Goal: Task Accomplishment & Management: Use online tool/utility

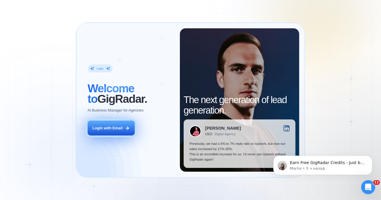
click at [110, 123] on button "Login with Email" at bounding box center [111, 127] width 47 height 15
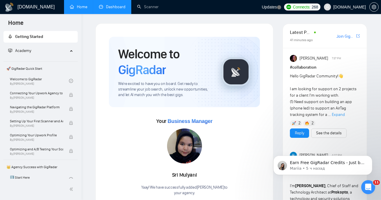
click at [103, 13] on li "Dashboard" at bounding box center [112, 7] width 38 height 14
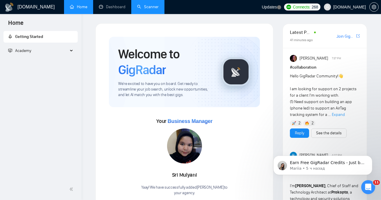
click at [149, 9] on link "Scanner" at bounding box center [148, 6] width 22 height 5
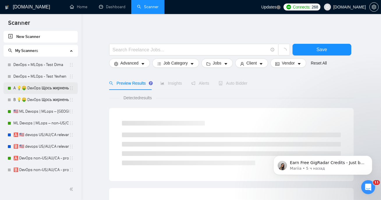
click at [34, 90] on link "A 💡🤑 DevOps Щось жирненьке -" at bounding box center [41, 88] width 56 height 12
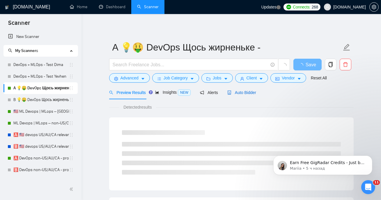
click at [251, 92] on span "Auto Bidder" at bounding box center [242, 92] width 29 height 5
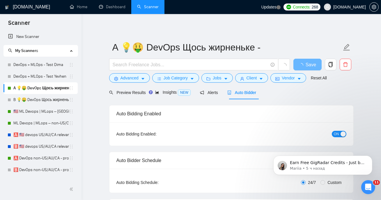
checkbox input "true"
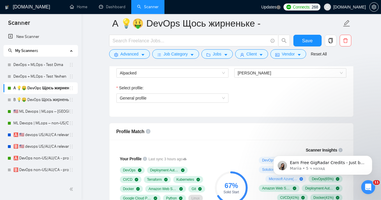
scroll to position [299, 0]
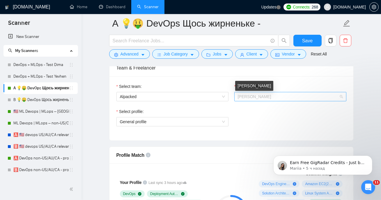
click at [259, 95] on span "[PERSON_NAME]" at bounding box center [255, 96] width 34 height 5
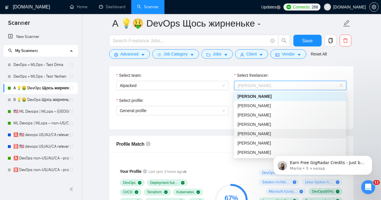
scroll to position [311, 0]
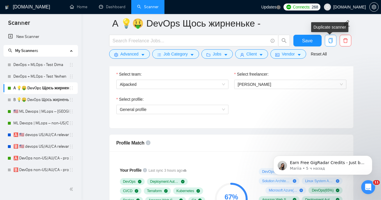
click at [335, 41] on span "copy" at bounding box center [330, 40] width 11 height 5
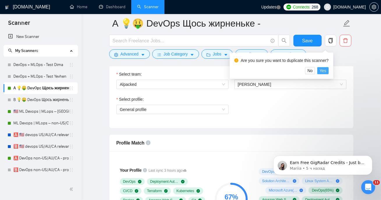
drag, startPoint x: 325, startPoint y: 70, endPoint x: 139, endPoint y: 94, distance: 187.9
click at [325, 70] on span "Yes" at bounding box center [323, 70] width 7 height 6
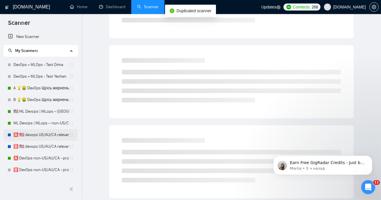
scroll to position [13, 0]
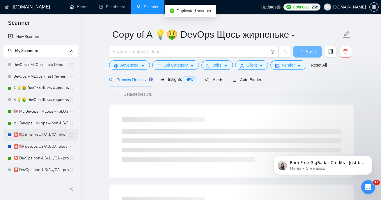
click at [40, 130] on link "🅰️ 🇺🇸 devops US/AU/CA relevant exp -" at bounding box center [41, 135] width 56 height 12
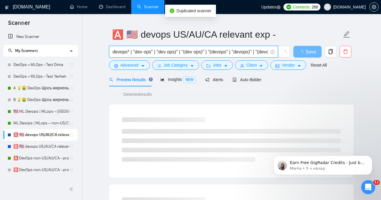
click at [162, 50] on input "devops* | "dev ops" | "dev ops)" | "(dev ops)" | "(devops" | "devops)" | "(devo…" at bounding box center [191, 51] width 156 height 7
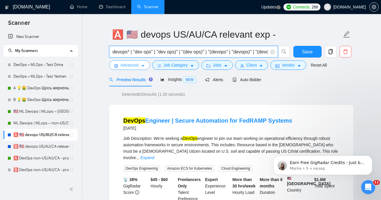
click at [129, 67] on span "Advanced" at bounding box center [130, 65] width 18 height 6
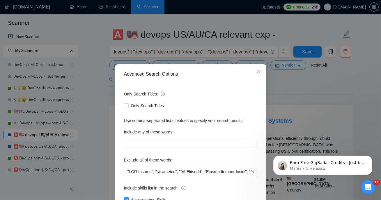
scroll to position [43, 0]
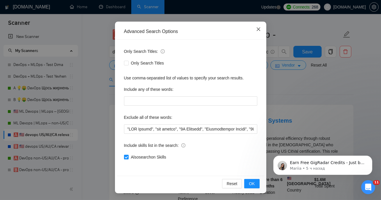
click at [259, 29] on icon "close" at bounding box center [258, 28] width 3 height 3
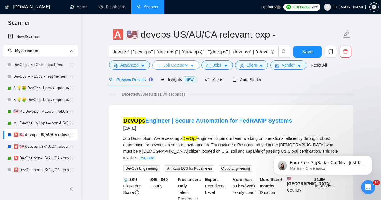
click at [181, 63] on span "Job Category" at bounding box center [176, 65] width 24 height 6
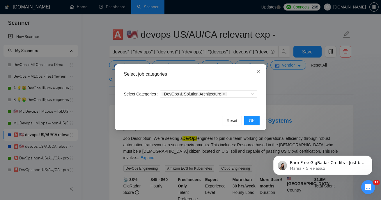
click at [255, 72] on span "Close" at bounding box center [259, 72] width 16 height 16
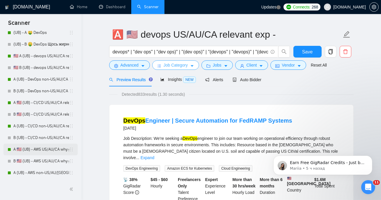
scroll to position [719, 0]
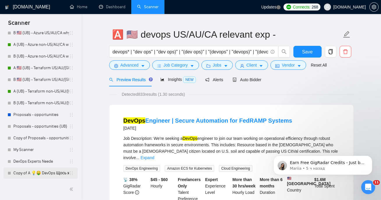
click at [24, 169] on link "Copy of A 💡🤑 DevOps Щось жирненьке -" at bounding box center [41, 173] width 56 height 12
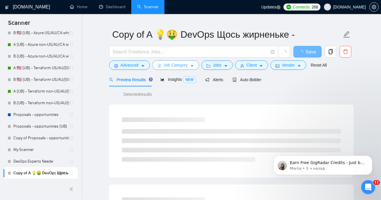
click at [178, 67] on span "Job Category" at bounding box center [176, 65] width 24 height 6
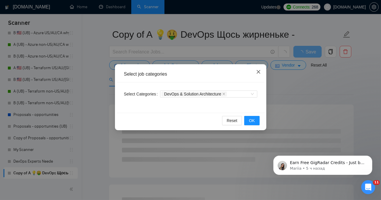
click at [258, 71] on icon "close" at bounding box center [258, 71] width 3 height 3
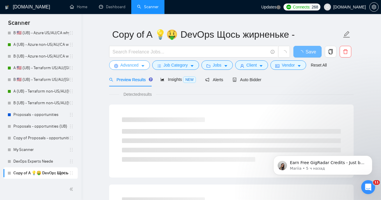
click at [120, 68] on button "Advanced" at bounding box center [129, 64] width 41 height 9
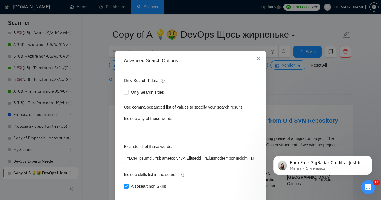
scroll to position [43, 0]
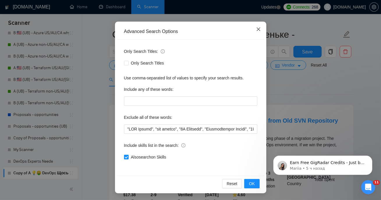
click at [256, 27] on icon "close" at bounding box center [258, 29] width 5 height 5
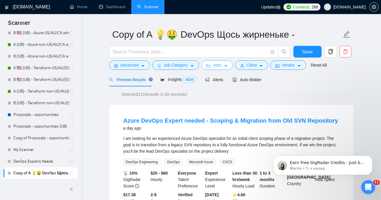
click at [212, 61] on button "Jobs" at bounding box center [217, 64] width 31 height 9
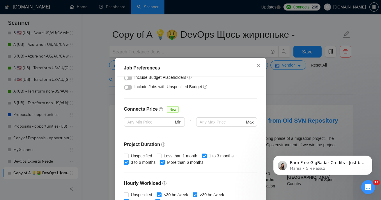
scroll to position [188, 0]
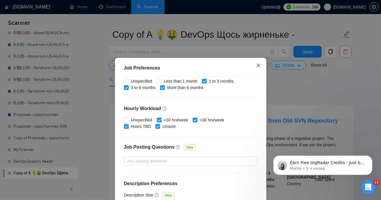
click at [256, 69] on span "Close" at bounding box center [259, 66] width 16 height 16
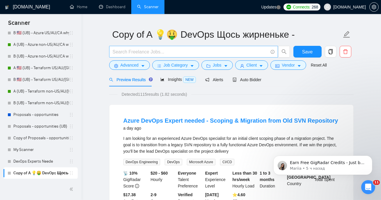
click at [171, 52] on input "text" at bounding box center [191, 51] width 156 height 7
paste input "devops* | "dev ops" | "dev ops)" | "(dev ops)" | "(devops" | "devops)" | "(devo…"
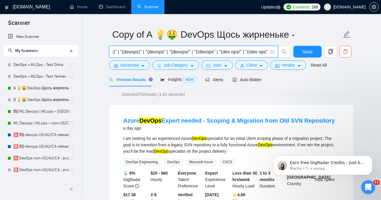
scroll to position [0, 0]
click at [113, 51] on input "devops* | "dev ops" | "dev ops)" | "(dev ops)" | "(devops" | "devops)" | "(devo…" at bounding box center [191, 51] width 156 height 7
paste input "CI/CD* | "Deployment Automation"| "CI/CD Platform" | "CI CD" | "CICD" | "(CICD"…"
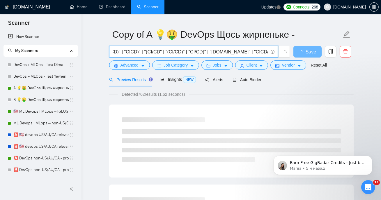
scroll to position [0, 191]
type input "CI/CD* | "Deployment Automation"| "CI/CD Platform" | "CI CD" | "CICD" | "(CICD"…"
click at [185, 50] on input "CI/CD* | "Deployment Automation"| "CI/CD Platform" | "CI CD" | "CICD" | "(CICD"…" at bounding box center [191, 51] width 156 height 7
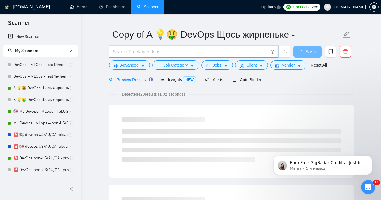
scroll to position [0, 0]
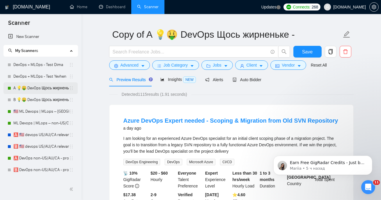
click at [47, 86] on link "A 💡🤑 DevOps Щось жирненьке -" at bounding box center [41, 88] width 56 height 12
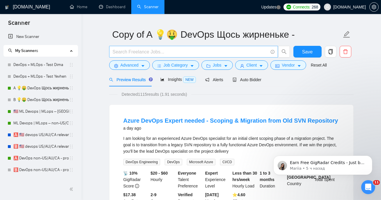
click at [139, 54] on input "text" at bounding box center [191, 51] width 156 height 7
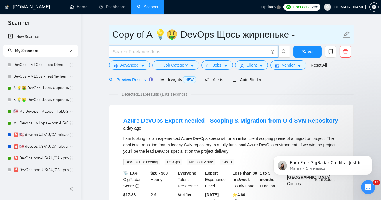
click at [162, 28] on input "Copy of A 💡🤑 DevOps Щось жирненьке -" at bounding box center [227, 34] width 230 height 15
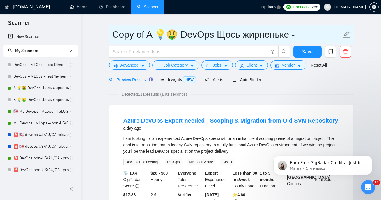
click at [162, 28] on input "Copy of A 💡🤑 DevOps Щось жирненьке -" at bounding box center [227, 34] width 230 height 15
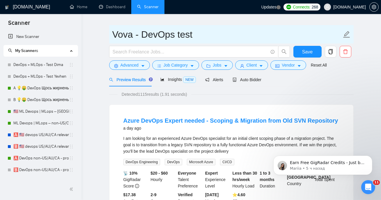
type input "Vova - DevOps test"
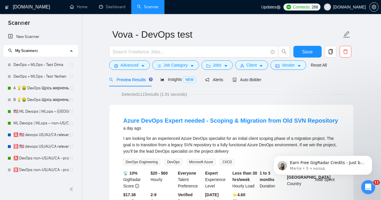
click at [231, 92] on div "Detected 1115 results (1.91 seconds)" at bounding box center [231, 94] width 245 height 6
click at [253, 80] on span "Auto Bidder" at bounding box center [247, 79] width 29 height 5
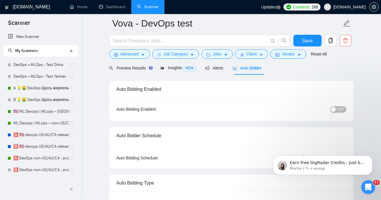
scroll to position [29, 0]
click at [344, 108] on span "OFF" at bounding box center [341, 109] width 7 height 6
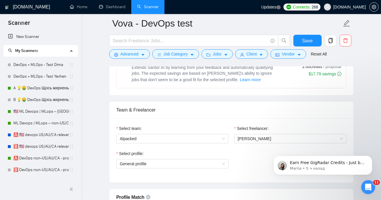
scroll to position [283, 0]
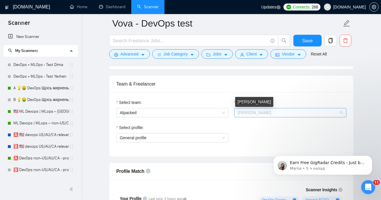
click at [246, 111] on span "[PERSON_NAME]" at bounding box center [255, 112] width 34 height 5
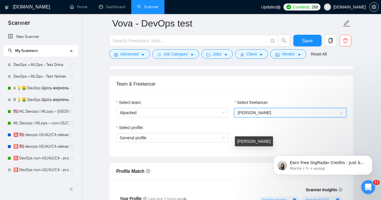
click at [251, 142] on div "Ruslan Timofieiev" at bounding box center [254, 141] width 38 height 10
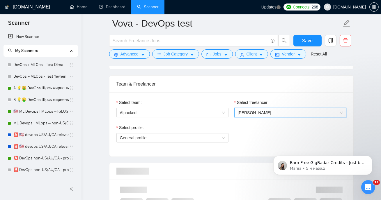
click at [260, 109] on span "Ruslan Timofieiev" at bounding box center [290, 112] width 105 height 9
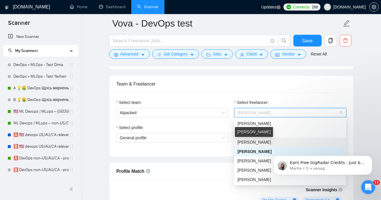
click at [261, 141] on span "Volodymyr Stetsenko" at bounding box center [255, 142] width 34 height 5
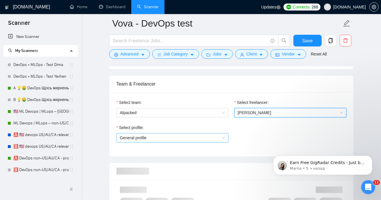
click at [199, 141] on div "General profile" at bounding box center [173, 137] width 112 height 9
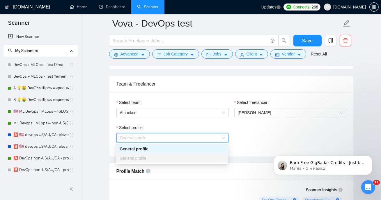
click at [195, 129] on div "Select profile:" at bounding box center [173, 128] width 112 height 9
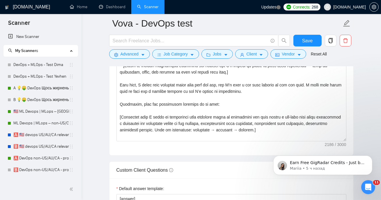
scroll to position [77, 0]
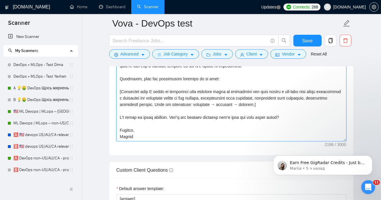
click at [127, 138] on textarea "Cover letter template:" at bounding box center [232, 75] width 230 height 131
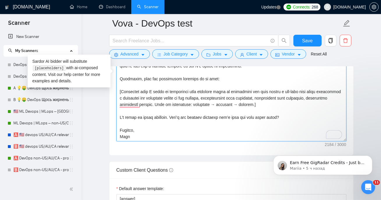
click at [121, 137] on textarea "Cover letter template:" at bounding box center [232, 75] width 230 height 131
paste textarea "dymyr"
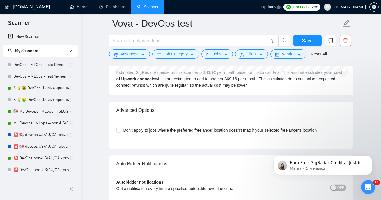
scroll to position [1417, 0]
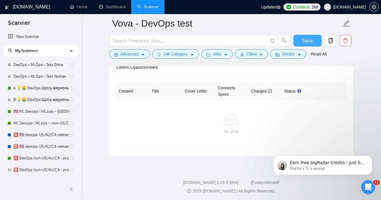
type textarea "[Write a personal greeting using the client's name or company name (if any is p…"
click at [307, 43] on span "Save" at bounding box center [307, 40] width 10 height 7
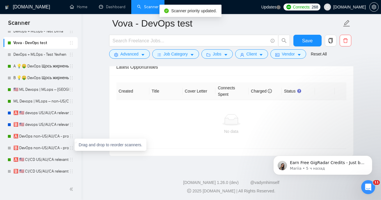
scroll to position [0, 0]
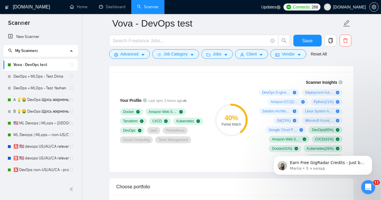
scroll to position [393, 0]
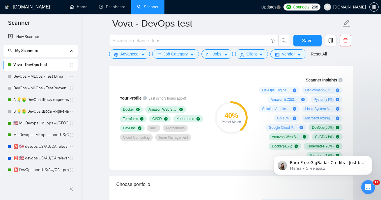
drag, startPoint x: 271, startPoint y: 116, endPoint x: 274, endPoint y: 116, distance: 3.2
click at [274, 116] on div "DevOps Engineering ( 79 %) Deployment Automation ( 44 %) Amazon EC2 ( 21 %) Pyt…" at bounding box center [300, 123] width 86 height 72
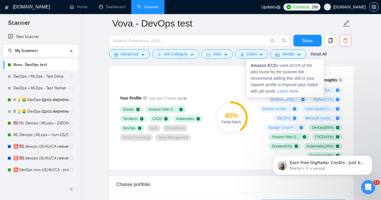
drag, startPoint x: 268, startPoint y: 98, endPoint x: 290, endPoint y: 98, distance: 22.4
click at [290, 98] on div "Amazon EC2 ( 21 %)" at bounding box center [288, 99] width 41 height 7
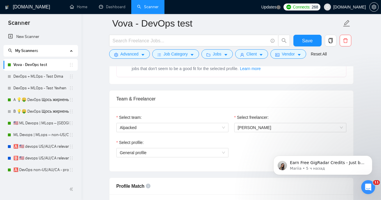
scroll to position [349, 0]
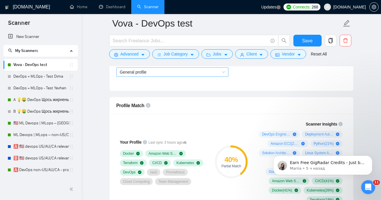
click at [197, 70] on span "General profile" at bounding box center [172, 72] width 105 height 9
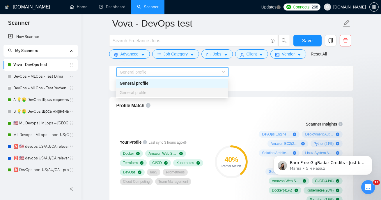
click at [191, 117] on div "Your Profile Last sync 3 hours ago Docker Amazon Web Services Terraform CI/CD K…" at bounding box center [163, 161] width 98 height 89
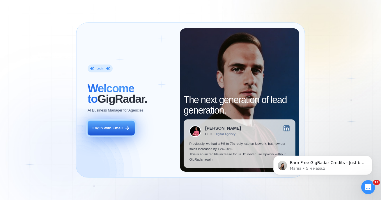
click at [121, 124] on button "Login with Email" at bounding box center [111, 127] width 47 height 15
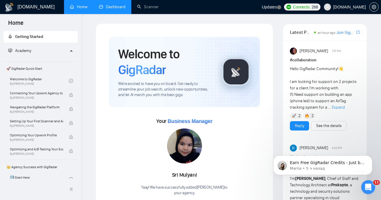
click at [111, 9] on link "Dashboard" at bounding box center [112, 6] width 27 height 5
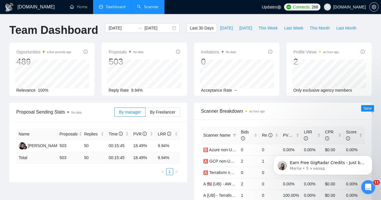
click at [145, 6] on link "Scanner" at bounding box center [148, 6] width 22 height 5
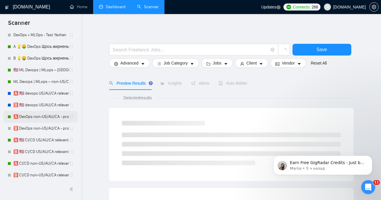
scroll to position [42, 0]
click at [40, 138] on link "🅰️ 🇺🇸 CI/CD US/AU/CA relevant exp - old" at bounding box center [41, 140] width 56 height 12
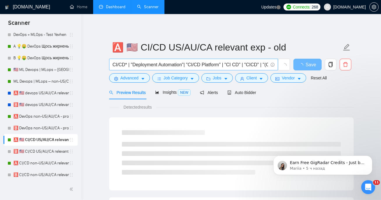
click at [201, 66] on input "CI/CD* | "Deployment Automation"| "CI/CD Platform" | "CI CD" | "CICD" | "(CICD"…" at bounding box center [191, 64] width 156 height 7
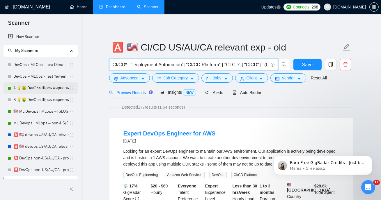
click at [32, 86] on link "A 💡🤑 DevOps Щось жирненьке -" at bounding box center [41, 88] width 56 height 12
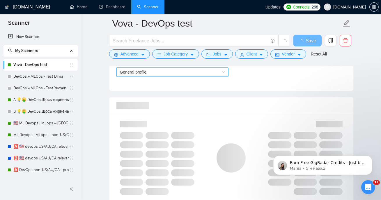
click at [177, 73] on span "General profile" at bounding box center [172, 72] width 105 height 9
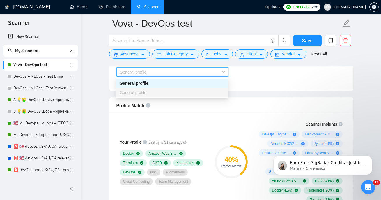
click at [170, 92] on div "General profile" at bounding box center [172, 92] width 105 height 6
click at [203, 80] on div "General profile" at bounding box center [172, 83] width 105 height 6
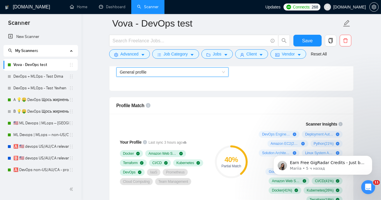
click at [263, 78] on div "Select profile: General profile General profile" at bounding box center [232, 71] width 236 height 25
click at [231, 71] on div "Select profile: General profile" at bounding box center [173, 71] width 118 height 25
click at [224, 71] on span "General profile" at bounding box center [172, 72] width 105 height 9
click at [250, 82] on div "Select profile: General profile" at bounding box center [232, 71] width 236 height 25
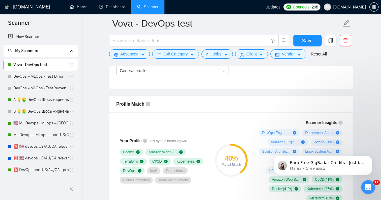
scroll to position [286, 0]
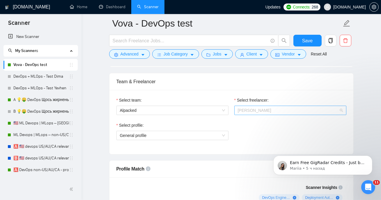
click at [272, 110] on span "Volodymyr Stetsenko" at bounding box center [255, 110] width 34 height 5
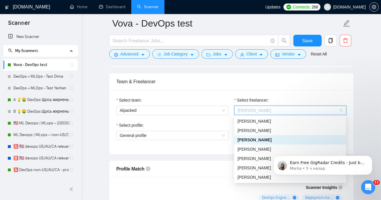
click at [265, 138] on span "Volodymyr Stetsenko" at bounding box center [255, 139] width 34 height 5
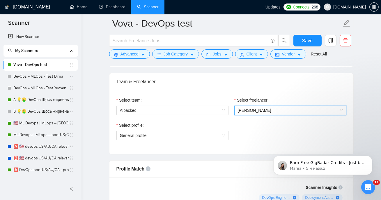
click at [190, 141] on div "Select profile: General profile" at bounding box center [173, 134] width 118 height 25
click at [190, 139] on div "Select profile: General profile" at bounding box center [173, 134] width 118 height 25
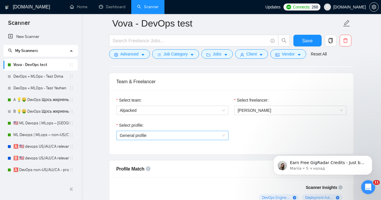
click at [189, 135] on span "General profile" at bounding box center [172, 135] width 105 height 9
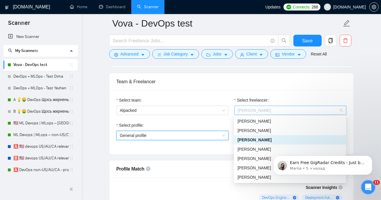
click at [285, 108] on span "Volodymyr Stetsenko" at bounding box center [290, 110] width 105 height 9
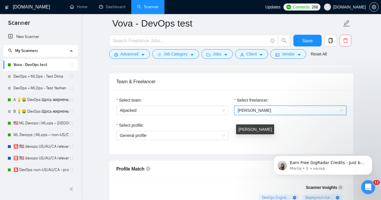
click at [274, 125] on div "Volodymyr Stetsenko" at bounding box center [255, 129] width 38 height 10
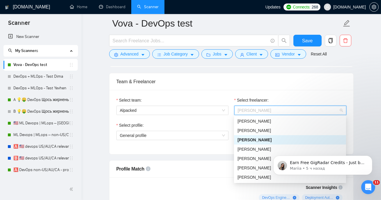
click at [270, 110] on span "Volodymyr Stetsenko" at bounding box center [255, 110] width 34 height 5
click at [270, 128] on span "[PERSON_NAME]" at bounding box center [255, 130] width 34 height 5
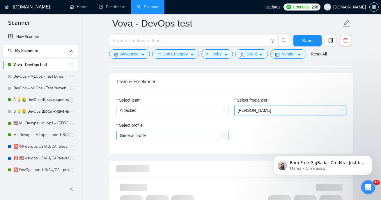
click at [193, 138] on span "General profile" at bounding box center [172, 135] width 105 height 9
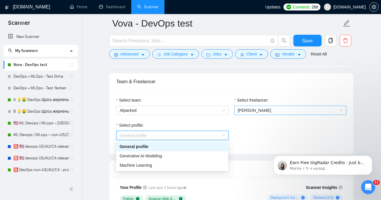
click at [255, 112] on span "[PERSON_NAME]" at bounding box center [290, 110] width 105 height 9
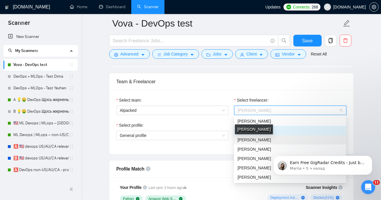
click at [254, 139] on span "Volodymyr Stetsenko" at bounding box center [255, 139] width 34 height 5
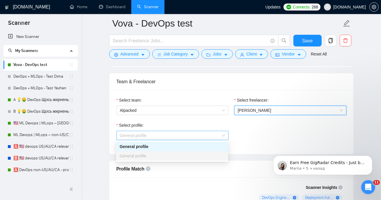
click at [211, 132] on span "General profile" at bounding box center [172, 135] width 105 height 9
click at [222, 126] on div "Select profile:" at bounding box center [173, 126] width 112 height 9
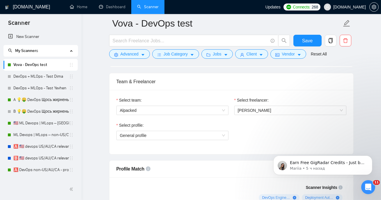
scroll to position [395, 0]
